Goal: Use online tool/utility: Utilize a website feature to perform a specific function

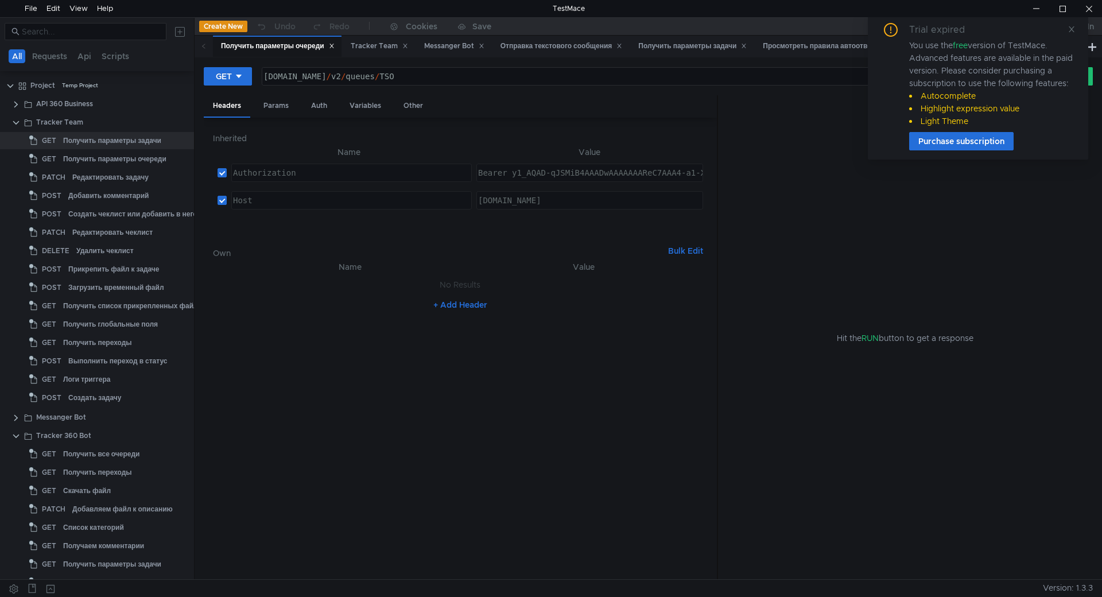
click at [1069, 26] on icon at bounding box center [1072, 29] width 6 height 6
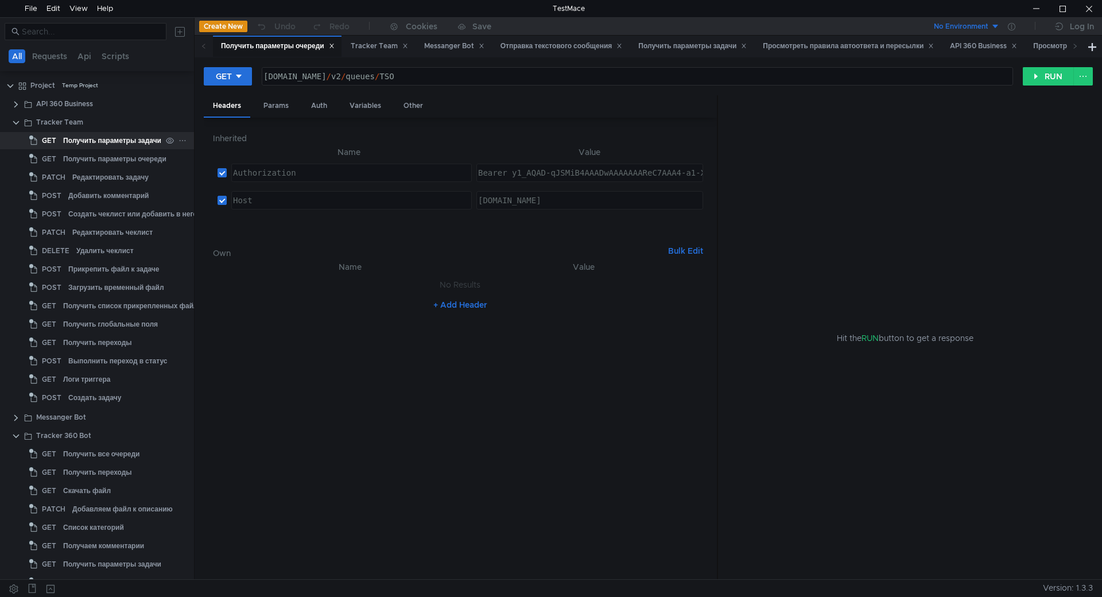
click at [87, 144] on div "Получить параметры задачи" at bounding box center [112, 140] width 98 height 17
click at [505, 75] on div "[DOMAIN_NAME] / v2 / issues / THSFEEDBACK-2" at bounding box center [636, 86] width 750 height 28
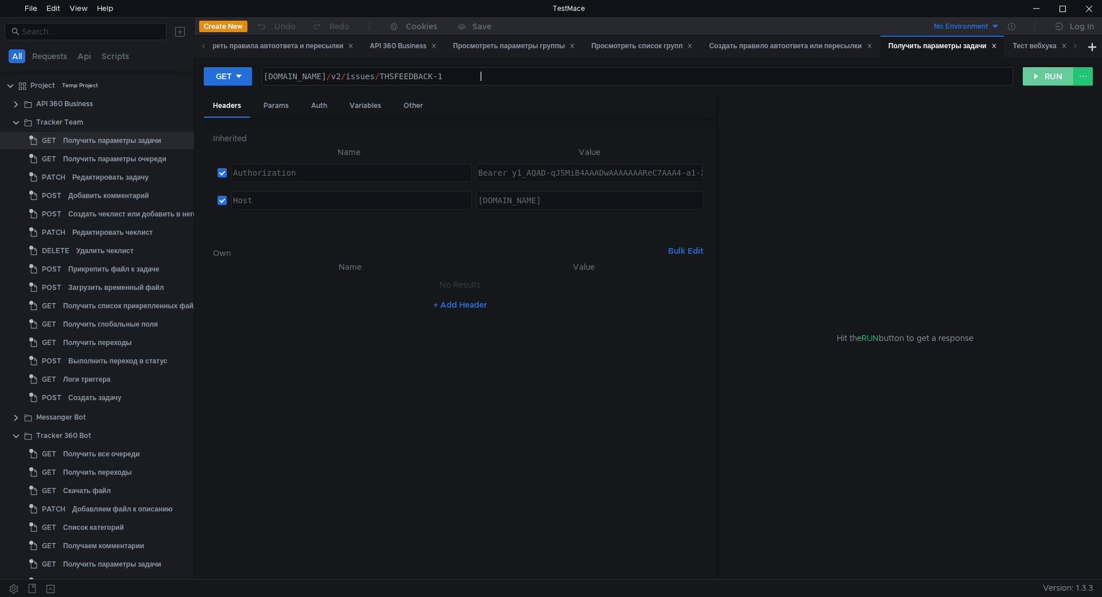
type textarea "[DOMAIN_NAME][URL]"
click at [1032, 70] on button "RUN" at bounding box center [1048, 76] width 51 height 18
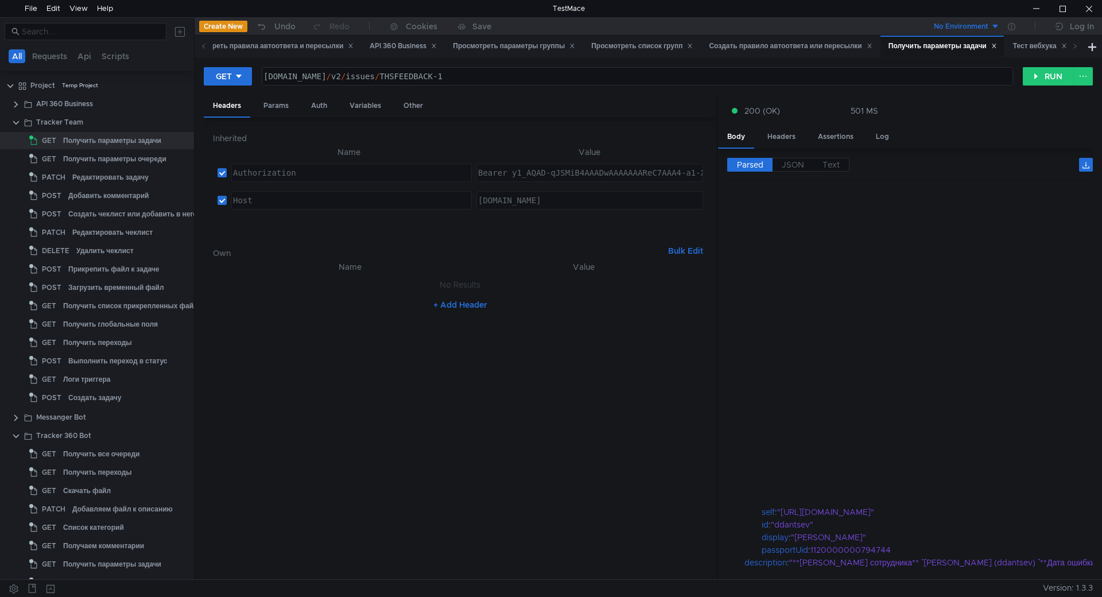
scroll to position [383, 0]
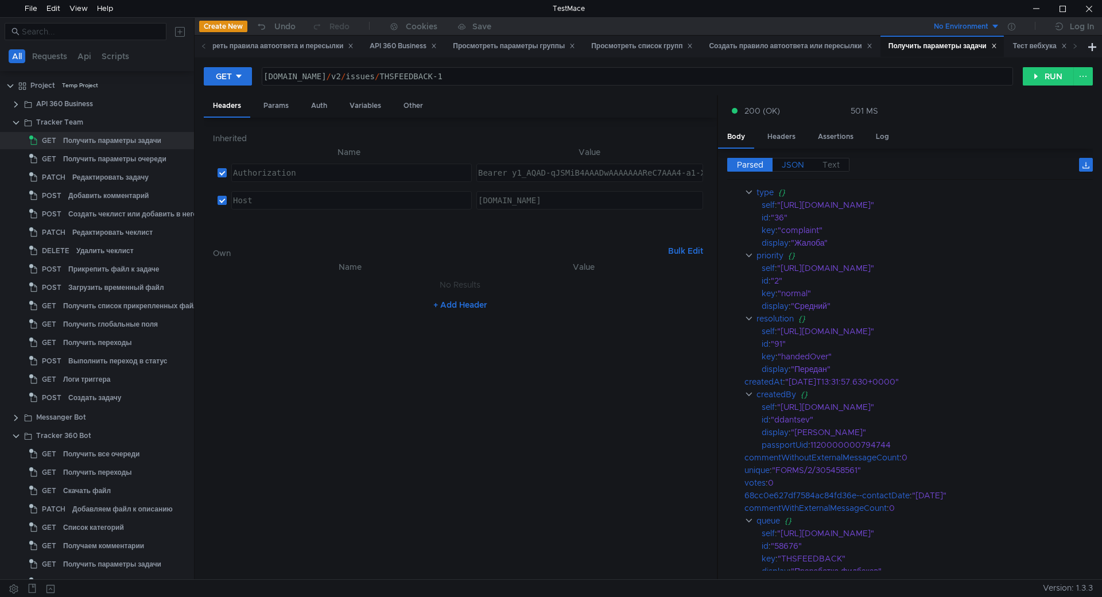
click at [794, 168] on span "JSON" at bounding box center [793, 165] width 22 height 10
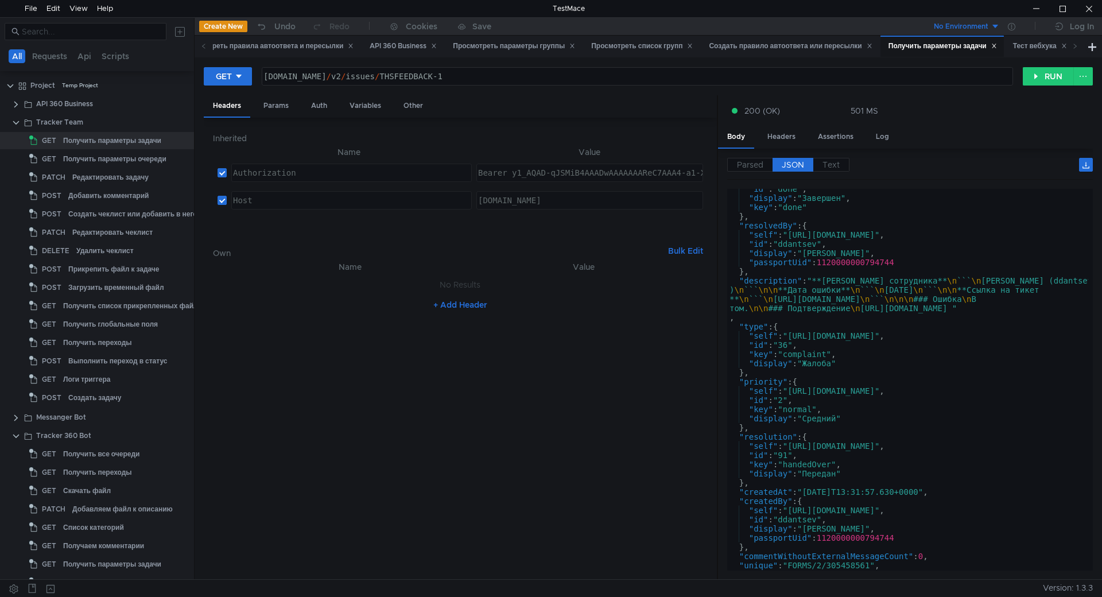
scroll to position [379, 0]
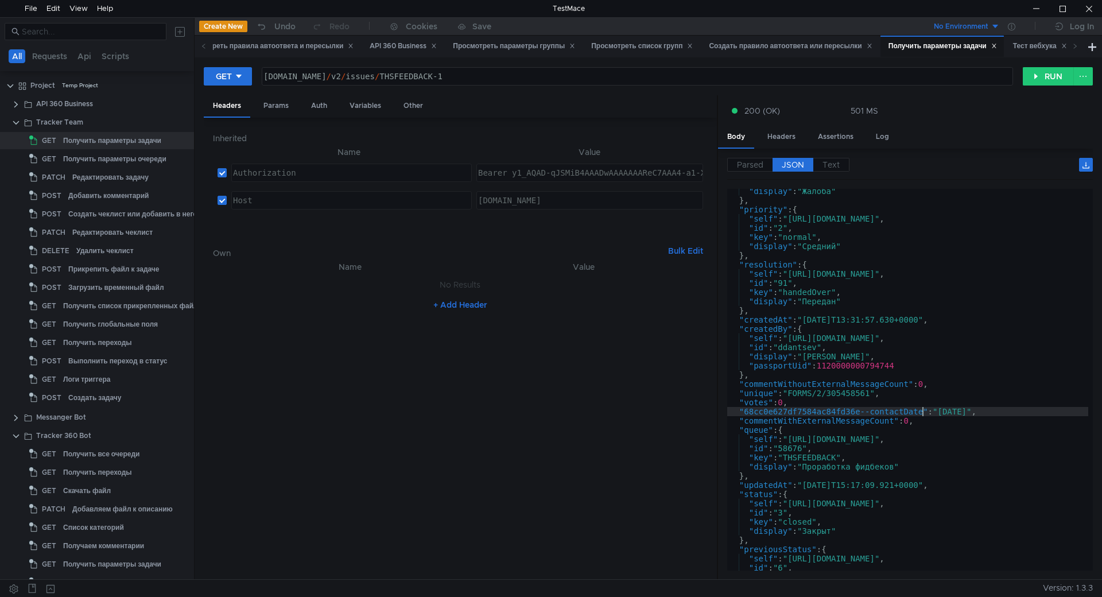
type textarea ""68cc0e627df7584ac84fd36e--contactDate": "[DATE]","
drag, startPoint x: 921, startPoint y: 413, endPoint x: 745, endPoint y: 413, distance: 176.2
click at [745, 413] on div ""display" : "Жалоба" } , "priority" : { "self" : "[URL][DOMAIN_NAME]" , "id" : …" at bounding box center [907, 387] width 361 height 400
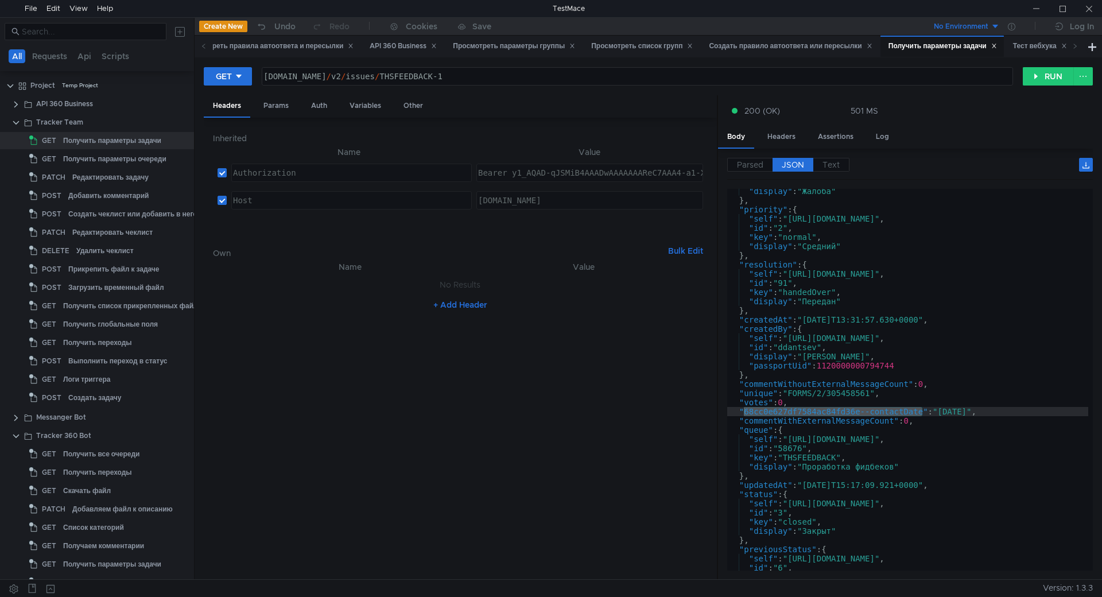
click at [95, 378] on div "Логи триггера" at bounding box center [86, 379] width 47 height 17
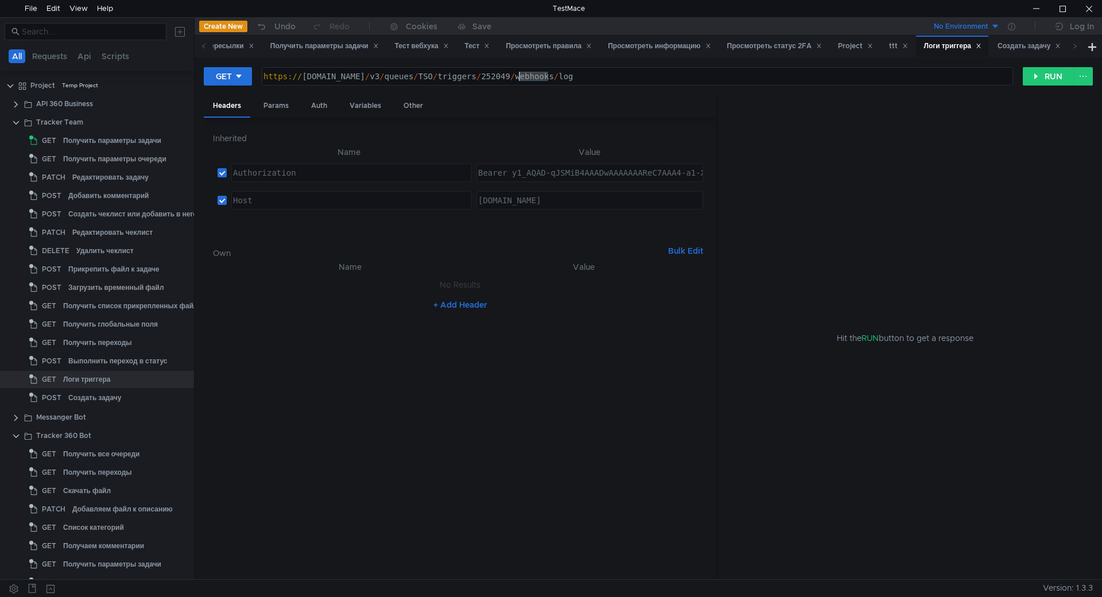
drag, startPoint x: 549, startPoint y: 72, endPoint x: 522, endPoint y: 74, distance: 27.1
click at [522, 74] on div "https:// [DOMAIN_NAME] / v3 / queues / TSO / triggers / 252049 / webhooks / log" at bounding box center [636, 86] width 750 height 28
paste textarea "84657"
click at [474, 76] on div "https:// [DOMAIN_NAME] / v3 / queues / TSO / triggers / 284657 / webhooks / log" at bounding box center [636, 86] width 750 height 28
click at [472, 76] on div "https:// [DOMAIN_NAME] / v3 / queues / TSO / triggers / 284657 / webhooks / log" at bounding box center [636, 86] width 750 height 28
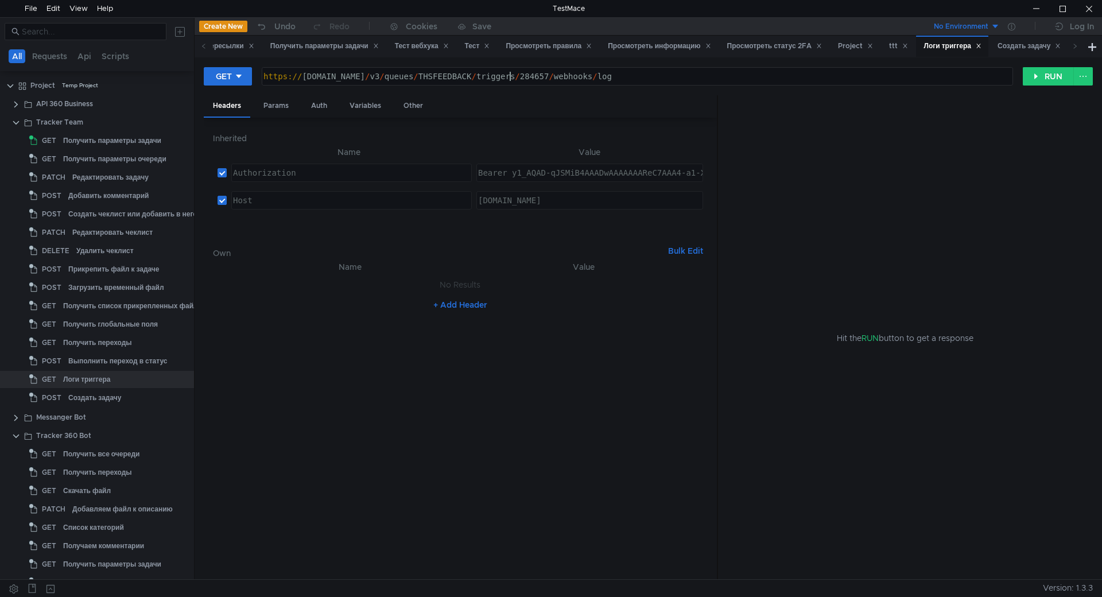
scroll to position [0, 18]
type textarea "[URL][DOMAIN_NAME]"
click at [1046, 87] on div "GET [URL][DOMAIN_NAME] https:// [DOMAIN_NAME] / v3 / queues / THSFEEDBACK / tri…" at bounding box center [648, 81] width 889 height 29
click at [1039, 75] on button "RUN" at bounding box center [1048, 76] width 51 height 18
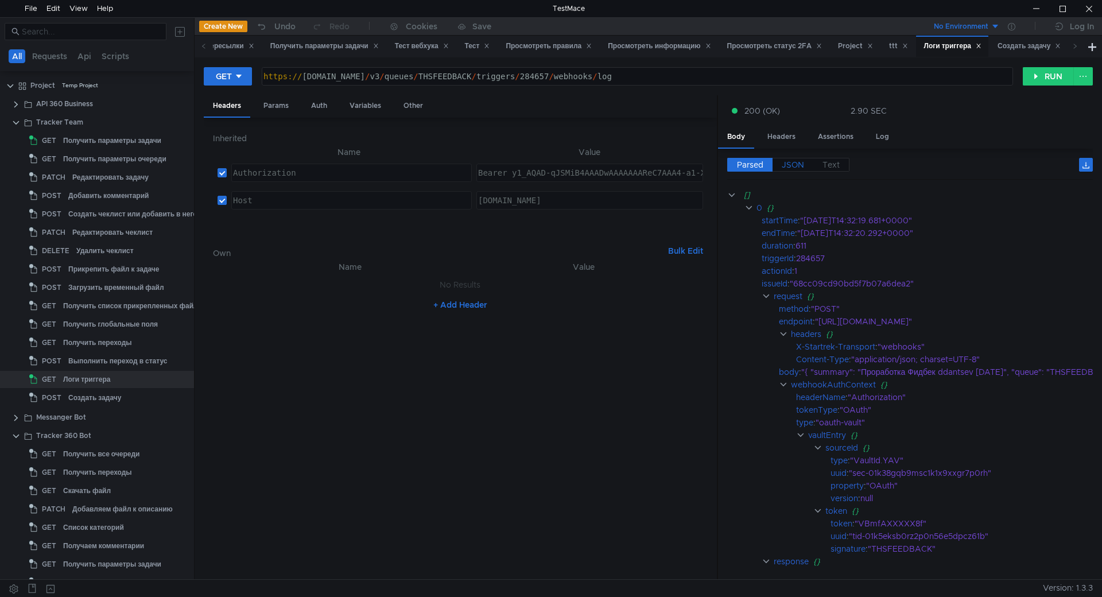
click at [804, 164] on label "JSON" at bounding box center [793, 165] width 41 height 14
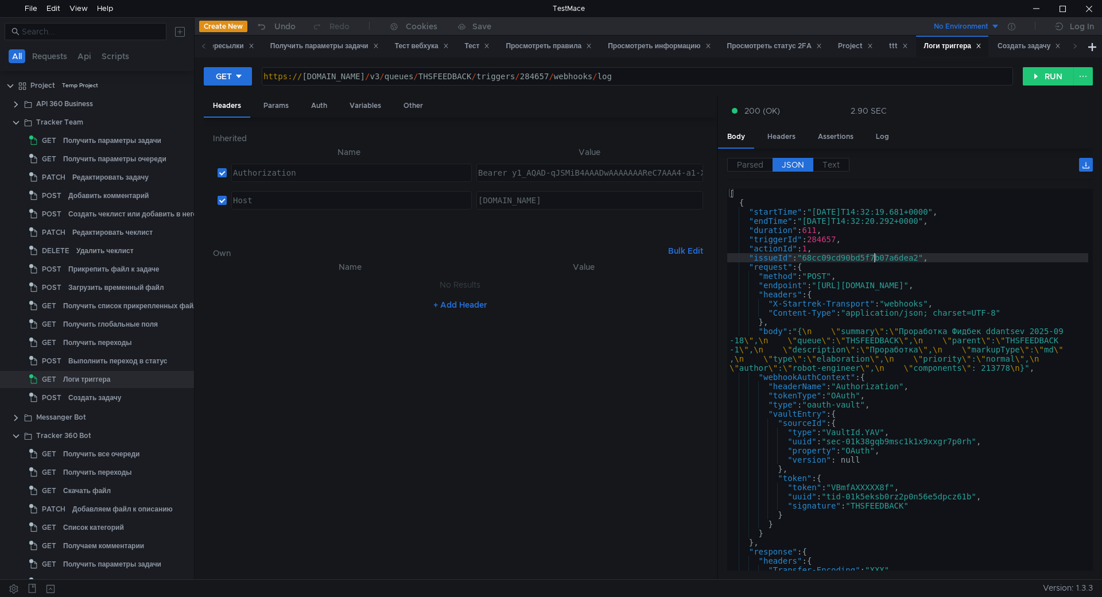
click at [875, 262] on div "[ { "startTime" : "[DATE]T14:32:19.681+0000" , "endTime" : "[DATE]T14:32:20.292…" at bounding box center [907, 389] width 361 height 400
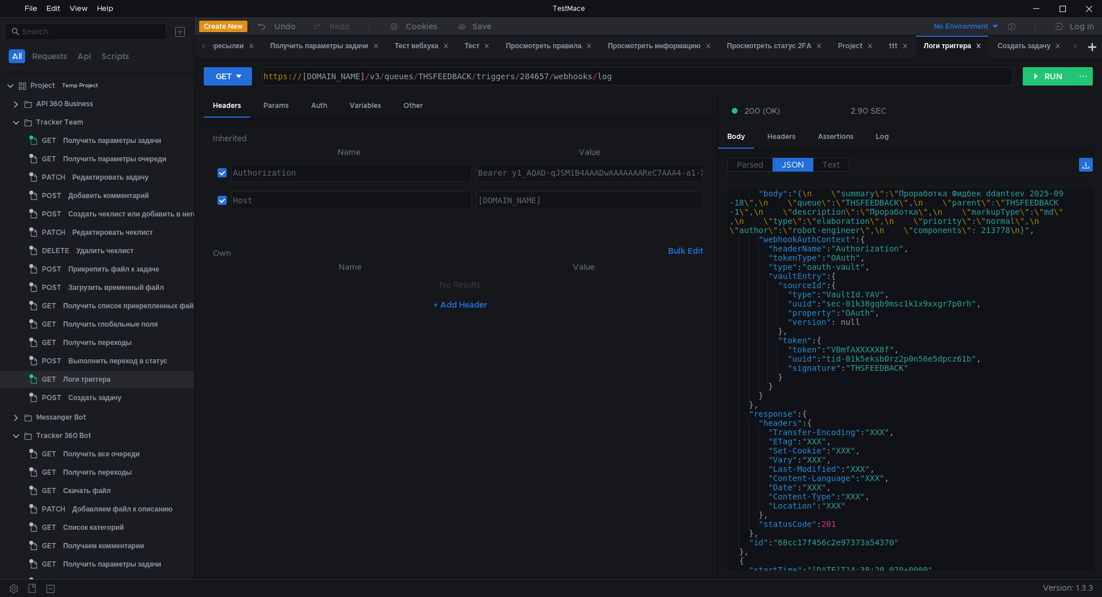
scroll to position [241, 0]
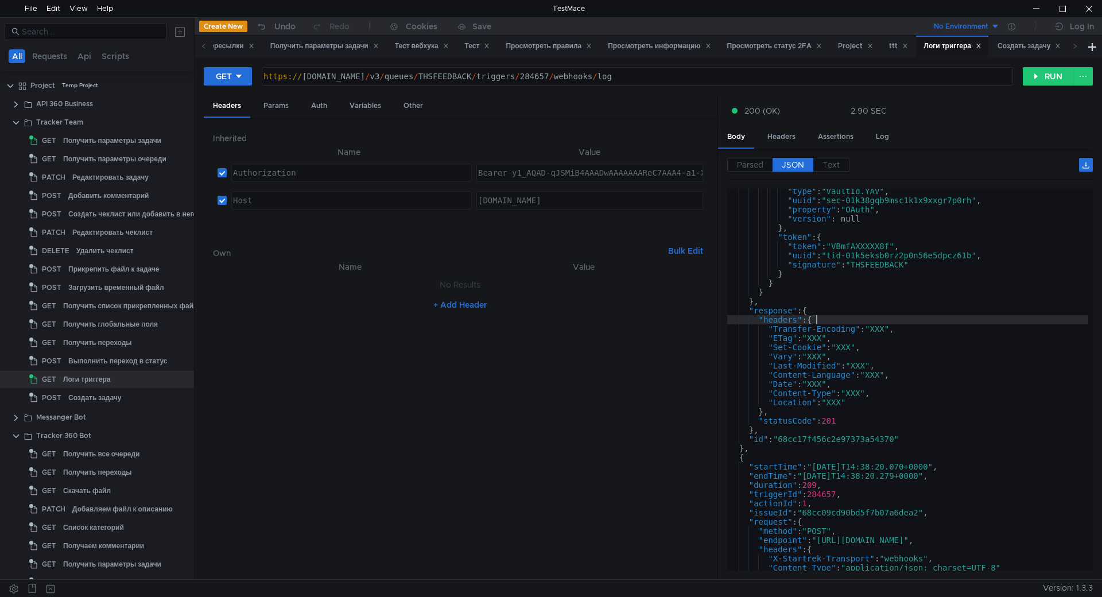
click at [916, 320] on div ""type" : "VaultId.YAV" , "uuid" : "sec-01k38gqb9msc1k1x9xxgr7p0rh" , "property"…" at bounding box center [907, 387] width 361 height 400
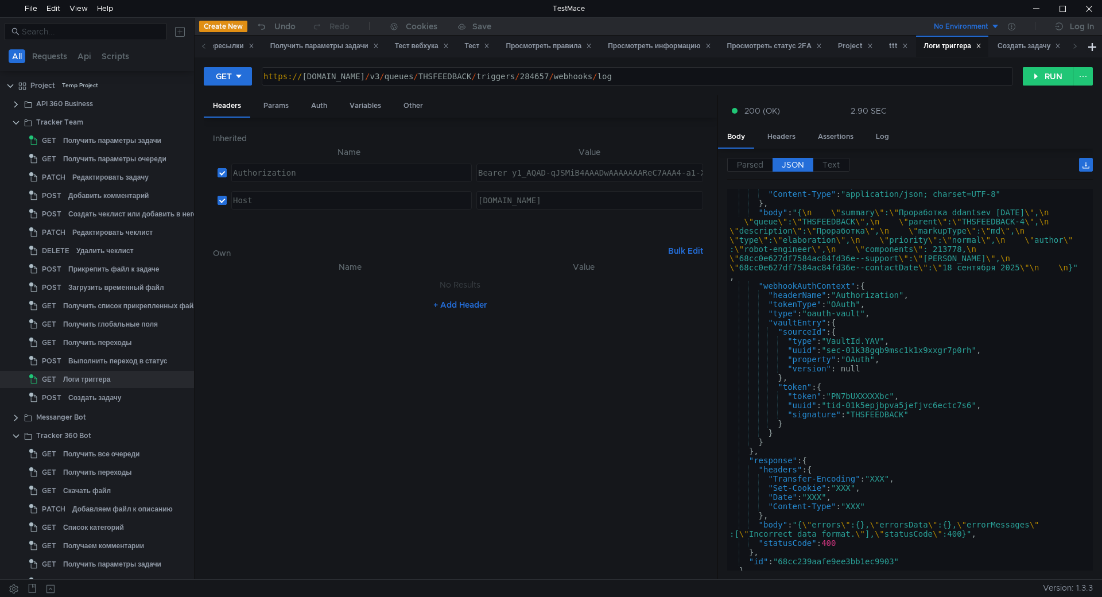
scroll to position [2631, 0]
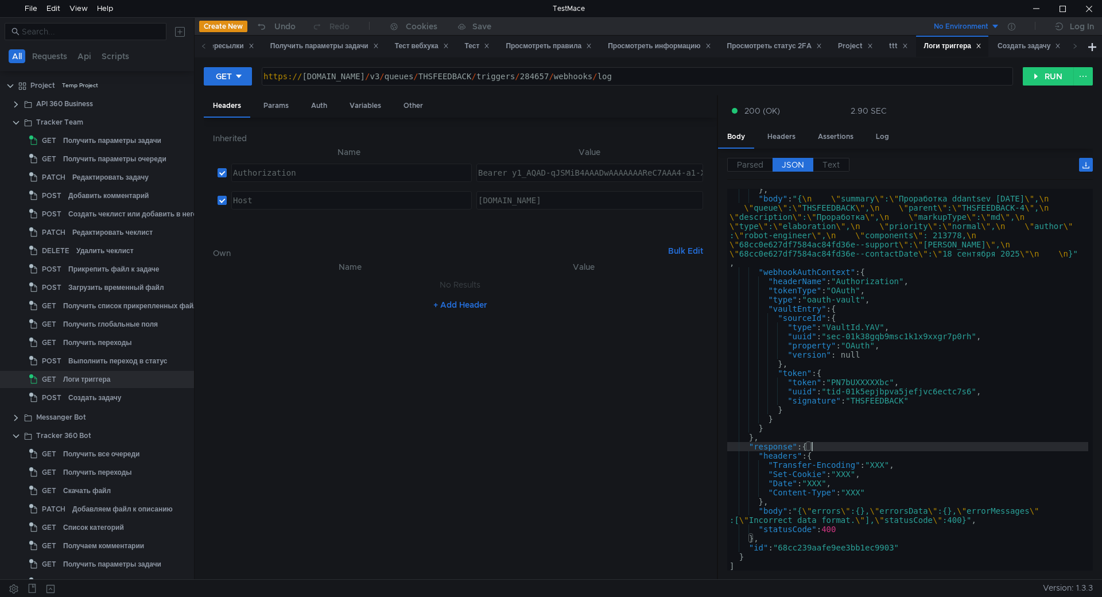
click at [970, 446] on div "} , "body" : "{ \n \" summary \" : \" Проработка ddantsev [DATE] \" , \n \" que…" at bounding box center [907, 385] width 361 height 400
click at [953, 492] on div "} , "body" : "{ \n \" summary \" : \" Проработка ddantsev [DATE] \" , \n \" que…" at bounding box center [907, 385] width 361 height 400
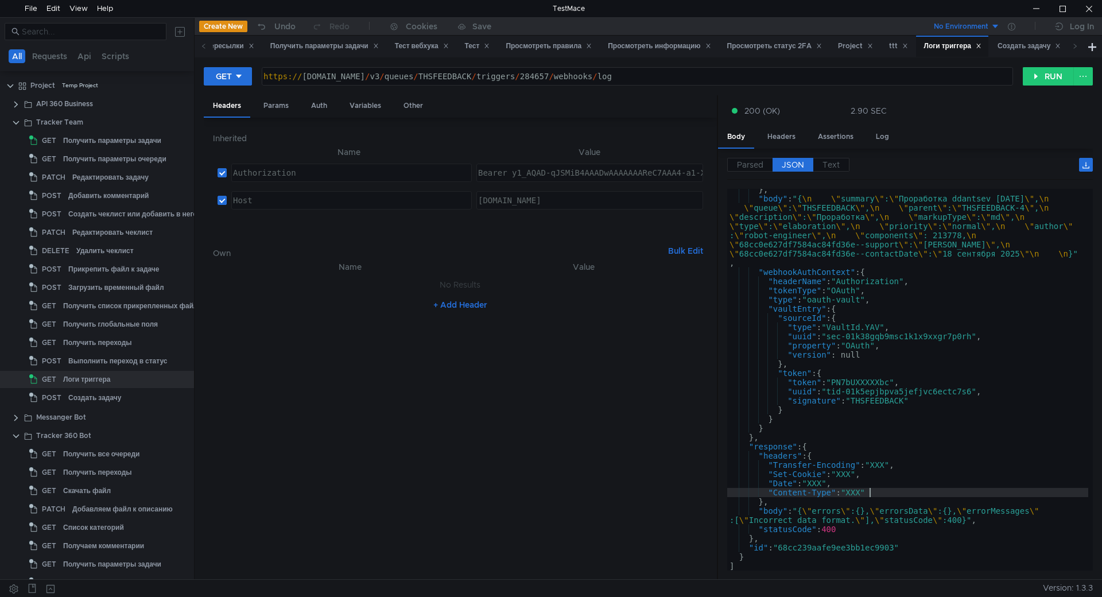
click at [914, 490] on div "} , "body" : "{ \n \" summary \" : \" Проработка ddantsev [DATE] \" , \n \" que…" at bounding box center [907, 385] width 361 height 400
click at [890, 359] on div "} , "body" : "{ \n \" summary \" : \" Проработка ddantsev [DATE] \" , \n \" que…" at bounding box center [907, 385] width 361 height 400
click at [890, 365] on div "} , "body" : "{ \n \" summary \" : \" Проработка ddantsev [DATE] \" , \n \" que…" at bounding box center [907, 385] width 361 height 400
click at [900, 358] on div "} , "body" : "{ \n \" summary \" : \" Проработка ddantsev [DATE] \" , \n \" que…" at bounding box center [907, 385] width 361 height 400
click at [896, 370] on div "} , "body" : "{ \n \" summary \" : \" Проработка ddantsev [DATE] \" , \n \" que…" at bounding box center [907, 385] width 361 height 400
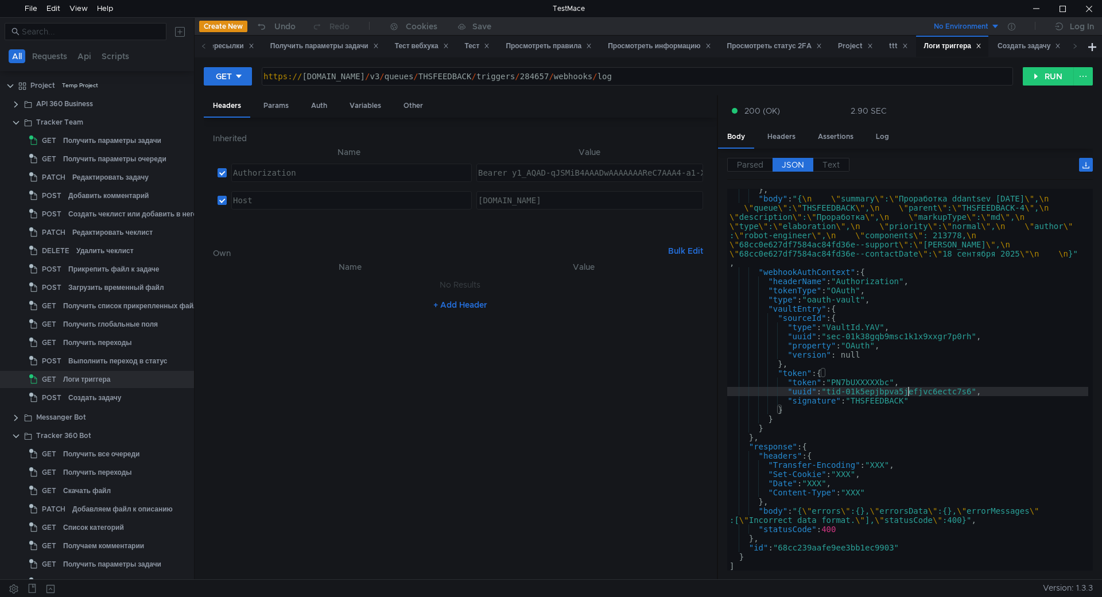
click at [906, 393] on div "} , "body" : "{ \n \" summary \" : \" Проработка ddantsev [DATE] \" , \n \" que…" at bounding box center [907, 385] width 361 height 400
click at [920, 409] on div "} , "body" : "{ \n \" summary \" : \" Проработка ddantsev [DATE] \" , \n \" que…" at bounding box center [907, 385] width 361 height 400
click at [793, 443] on div "} , "body" : "{ \n \" summary \" : \" Проработка ddantsev [DATE] \" , \n \" que…" at bounding box center [907, 385] width 361 height 400
click at [814, 464] on div "} , "body" : "{ \n \" summary \" : \" Проработка ddantsev [DATE] \" , \n \" que…" at bounding box center [907, 385] width 361 height 400
click at [858, 529] on div "} , "body" : "{ \n \" summary \" : \" Проработка ddantsev [DATE] \" , \n \" que…" at bounding box center [907, 385] width 361 height 400
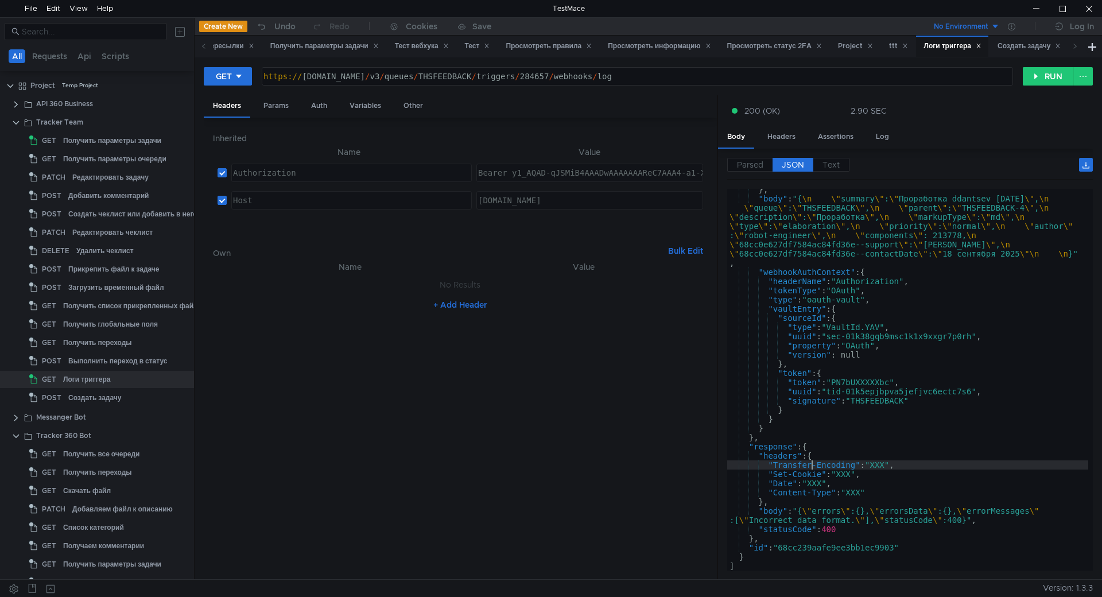
type textarea ""statusCode": 400"
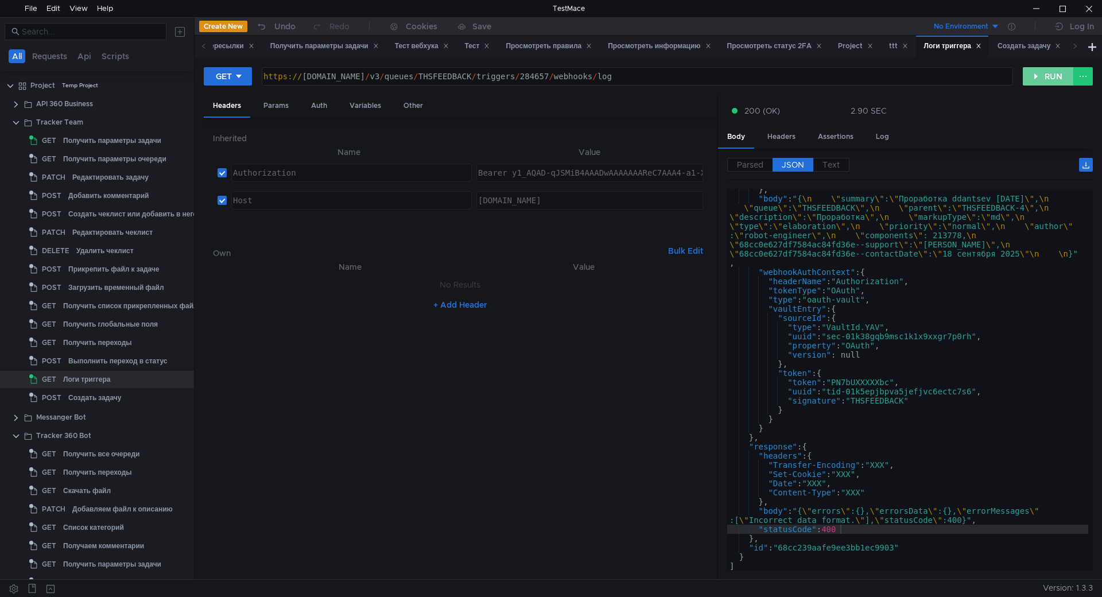
click at [1028, 81] on button "RUN" at bounding box center [1048, 76] width 51 height 18
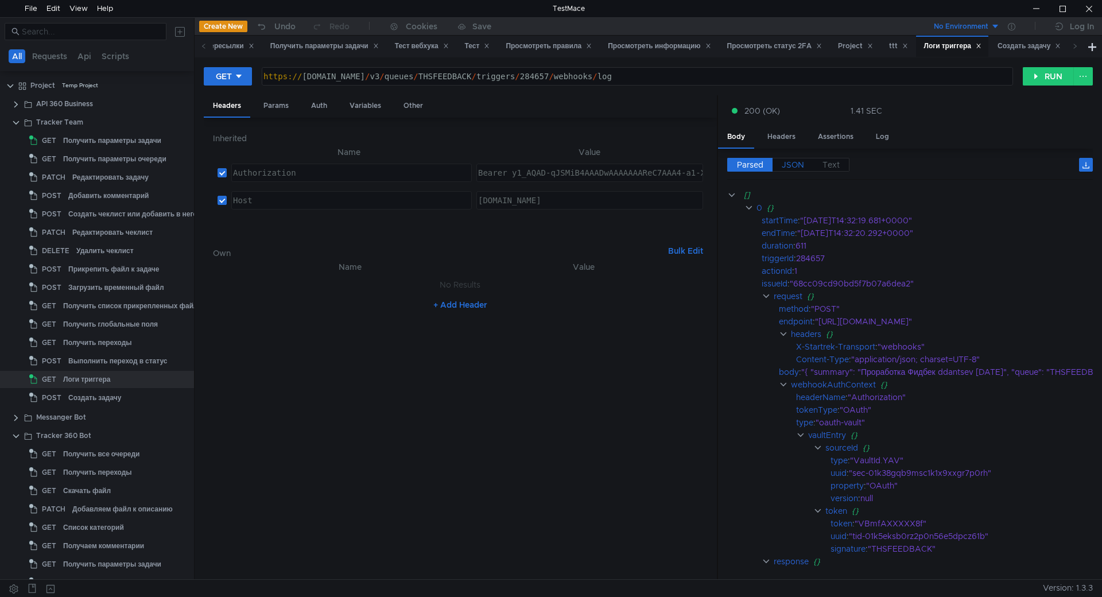
click at [801, 164] on span "JSON" at bounding box center [793, 165] width 22 height 10
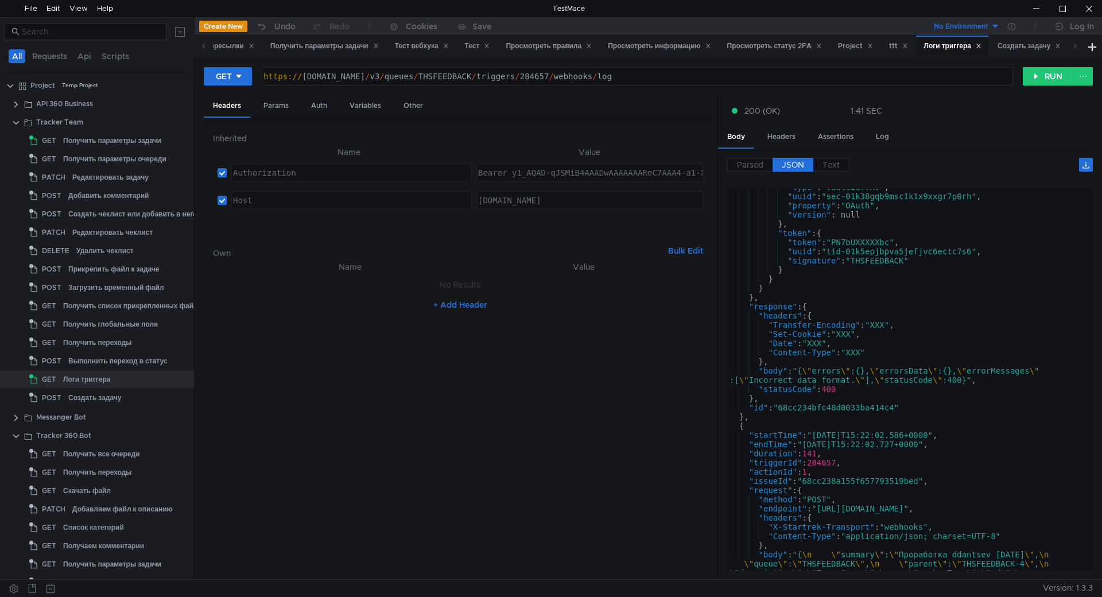
scroll to position [3118, 0]
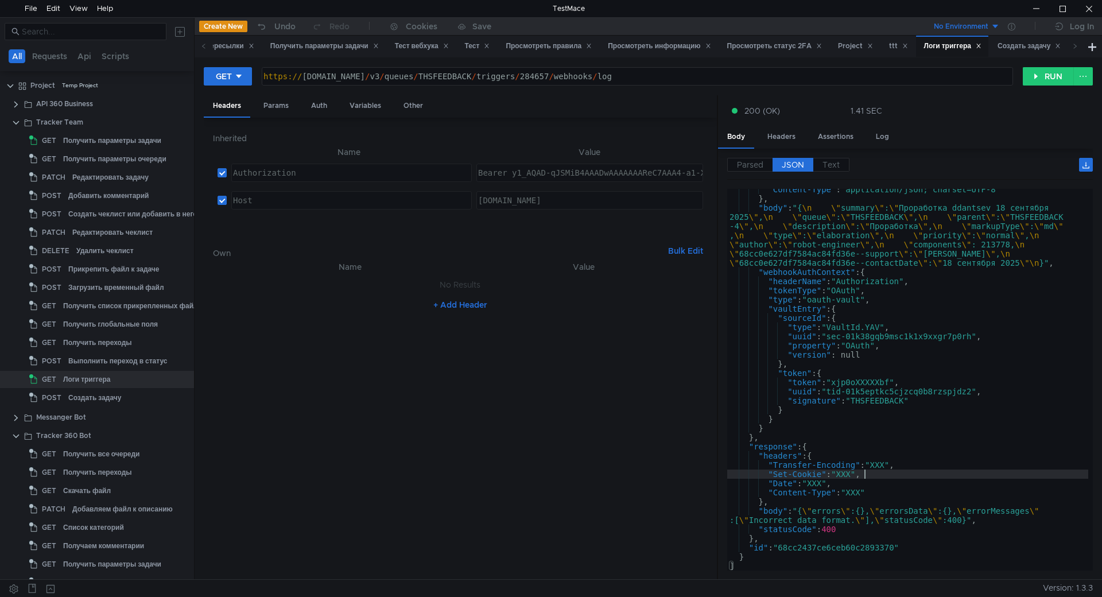
click at [965, 471] on div ""Content-Type" : "application/json; charset=UTF-8" } , "body" : "{ \n \" summar…" at bounding box center [907, 385] width 361 height 400
click at [928, 452] on div ""Content-Type" : "application/json; charset=UTF-8" } , "body" : "{ \n \" summar…" at bounding box center [907, 385] width 361 height 400
click at [925, 455] on div ""Content-Type" : "application/json; charset=UTF-8" } , "body" : "{ \n \" summar…" at bounding box center [907, 385] width 361 height 400
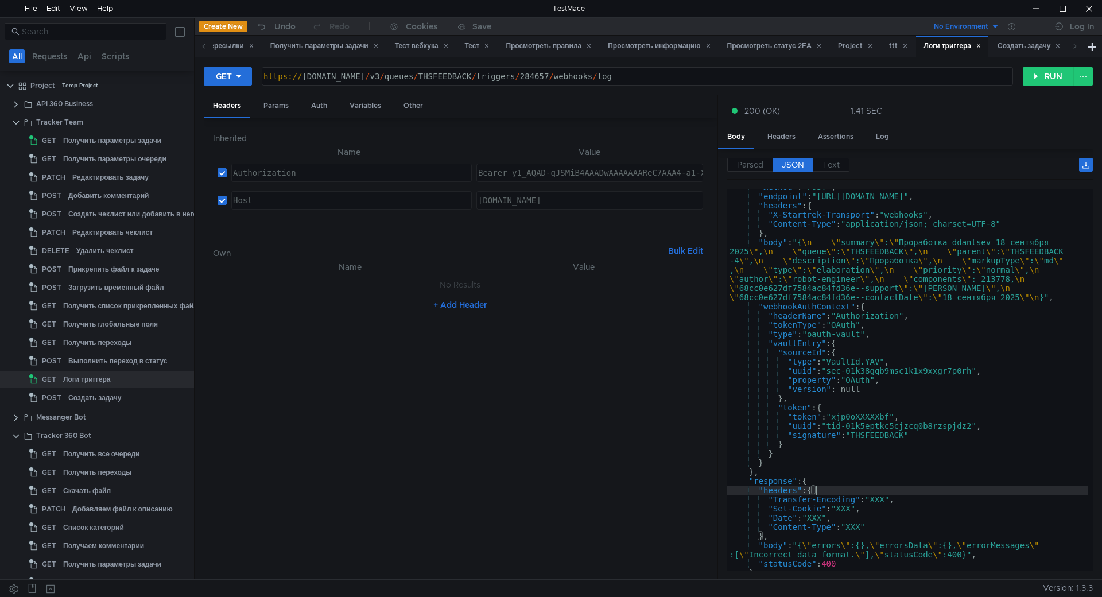
scroll to position [3049, 0]
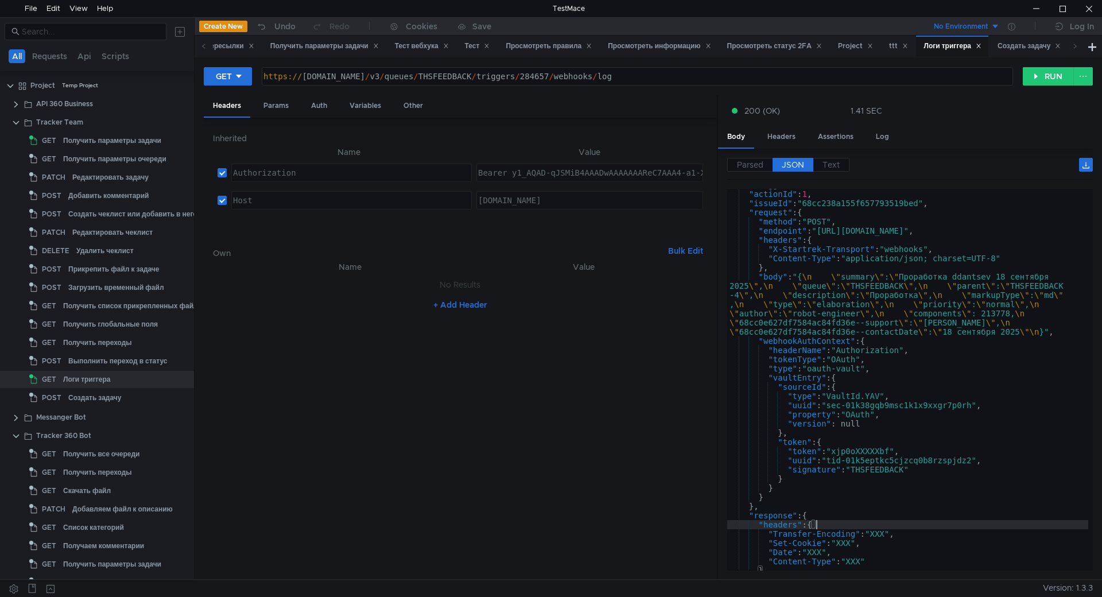
click at [906, 385] on div ""triggerId" : 284657 , "actionId" : 1 , "issueId" : "68cc238a155f657793519bed" …" at bounding box center [907, 380] width 361 height 400
type textarea ""sourceId": {"
click at [905, 386] on div ""triggerId" : 284657 , "actionId" : 1 , "issueId" : "68cc238a155f657793519bed" …" at bounding box center [907, 380] width 361 height 400
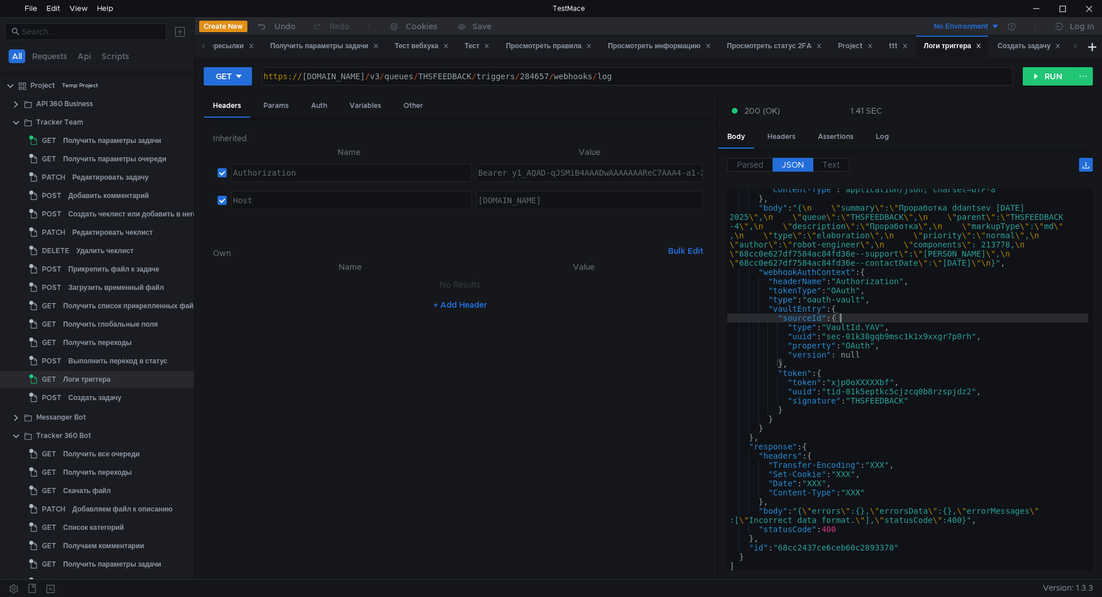
click at [849, 400] on div ""Content-Type" : "application/json; charset=UTF-8" } , "body" : "{ \n \" summar…" at bounding box center [907, 385] width 361 height 400
type textarea ""signature": "THSFEEDBACK""
click at [652, 397] on nz-table "Name Value No Results + Add Header" at bounding box center [460, 415] width 495 height 311
click at [1097, 11] on div at bounding box center [1089, 8] width 26 height 17
